Goal: Transaction & Acquisition: Obtain resource

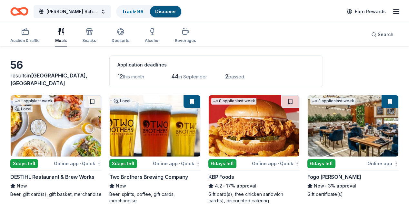
scroll to position [25, 0]
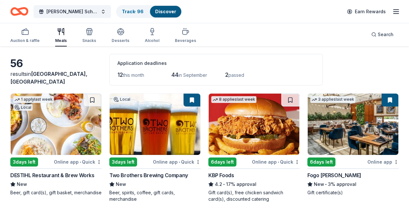
click at [133, 137] on img at bounding box center [155, 123] width 91 height 61
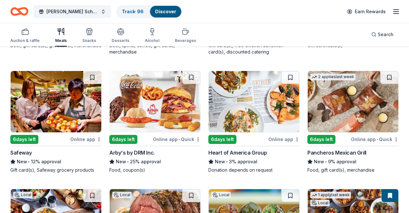
scroll to position [173, 0]
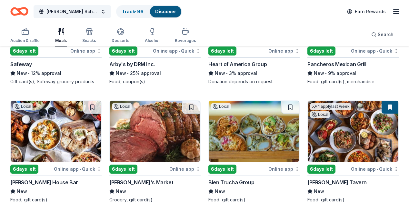
scroll to position [261, 0]
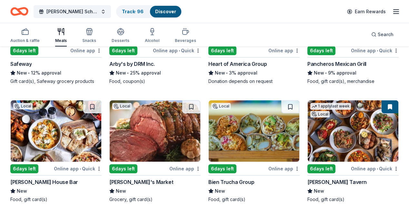
click at [308, 133] on img at bounding box center [353, 130] width 91 height 61
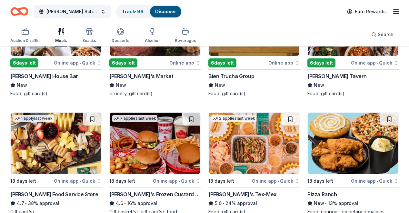
scroll to position [370, 0]
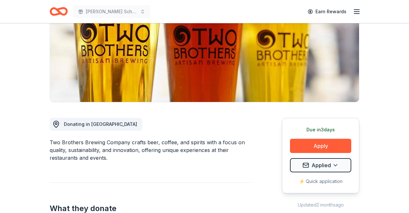
scroll to position [98, 0]
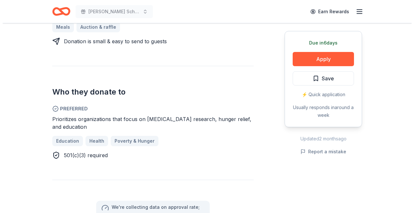
scroll to position [305, 0]
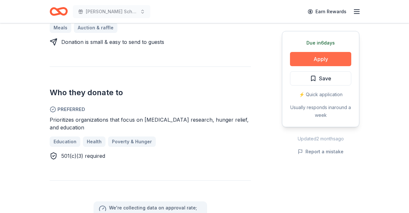
click at [322, 54] on button "Apply" at bounding box center [320, 59] width 61 height 14
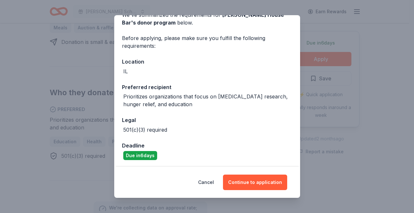
scroll to position [36, 0]
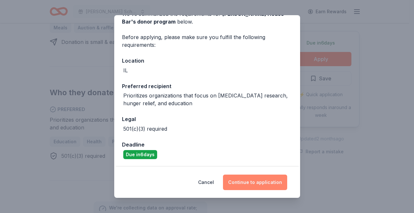
click at [252, 182] on button "Continue to application" at bounding box center [255, 181] width 64 height 15
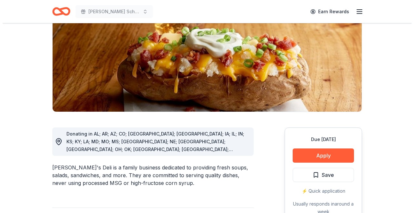
scroll to position [86, 0]
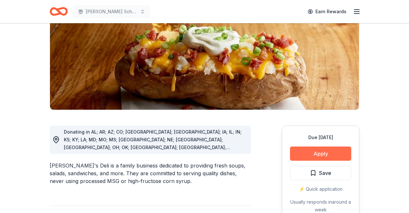
click at [322, 152] on button "Apply" at bounding box center [320, 153] width 61 height 14
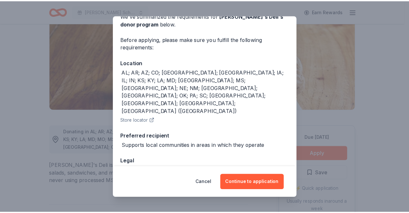
scroll to position [45, 0]
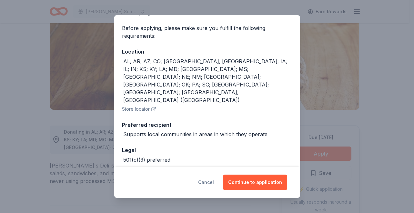
click at [209, 183] on button "Cancel" at bounding box center [206, 181] width 16 height 15
